Goal: Task Accomplishment & Management: Use online tool/utility

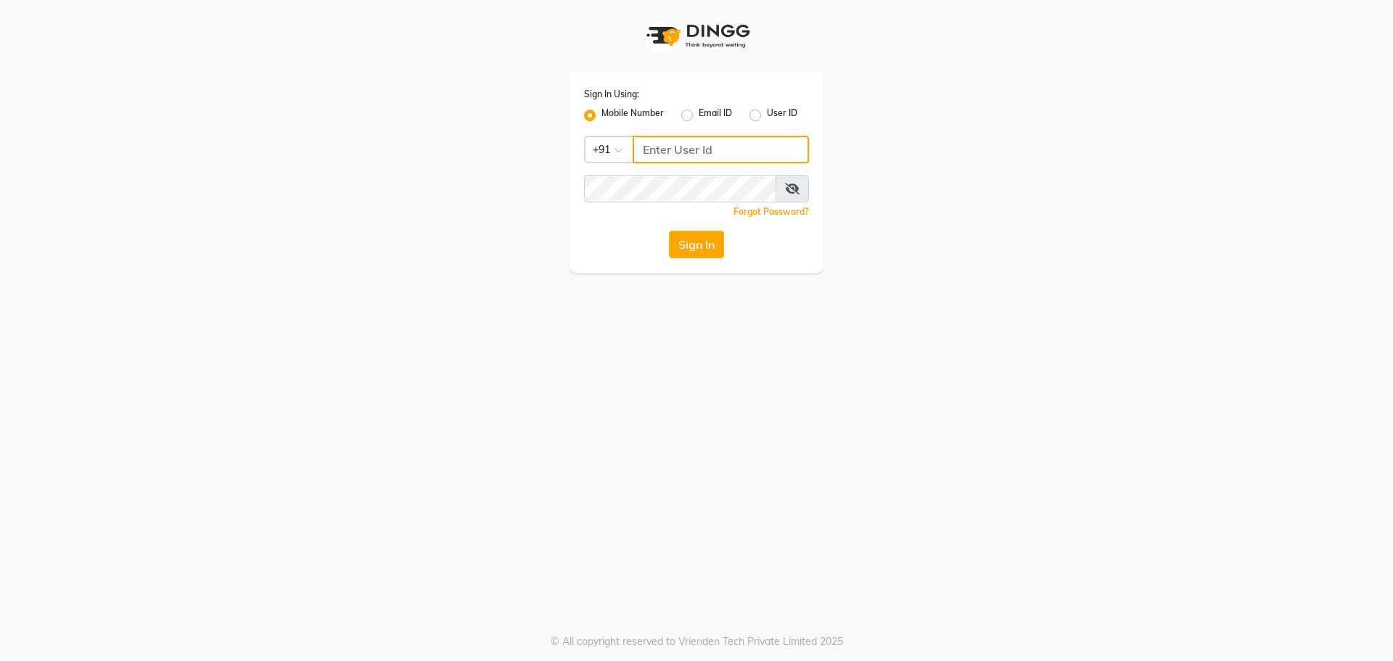
click at [662, 151] on input "Username" at bounding box center [720, 150] width 176 height 28
type input "8527697677"
click at [704, 246] on button "Sign In" at bounding box center [696, 245] width 55 height 28
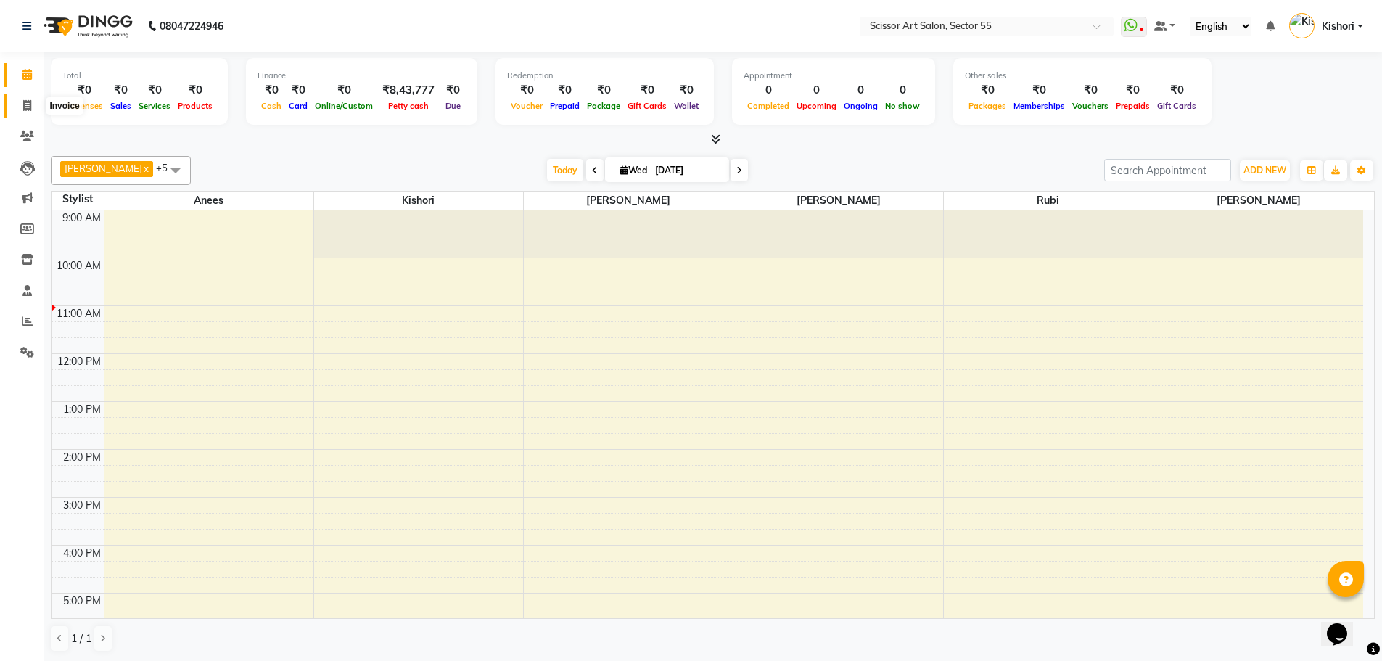
click at [31, 99] on span at bounding box center [27, 106] width 25 height 17
click at [31, 95] on link "Invoice" at bounding box center [21, 106] width 35 height 24
select select "service"
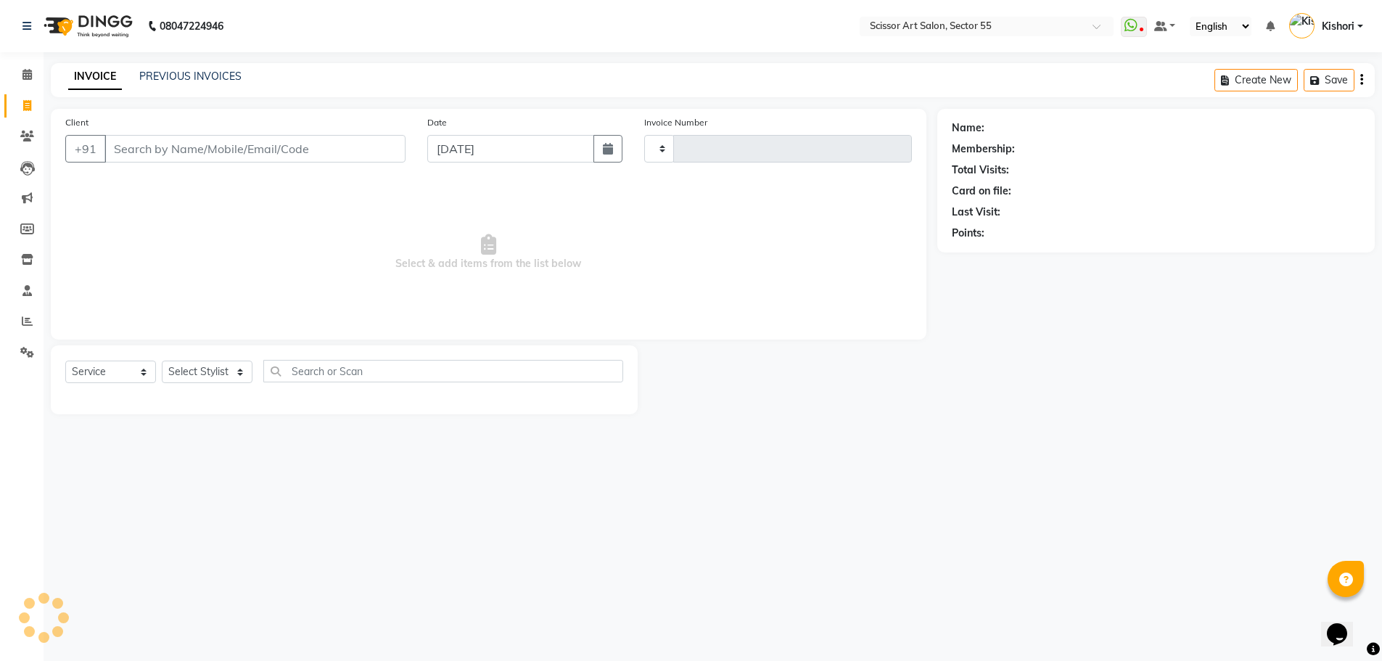
type input "1272"
select select "4753"
